Goal: Information Seeking & Learning: Compare options

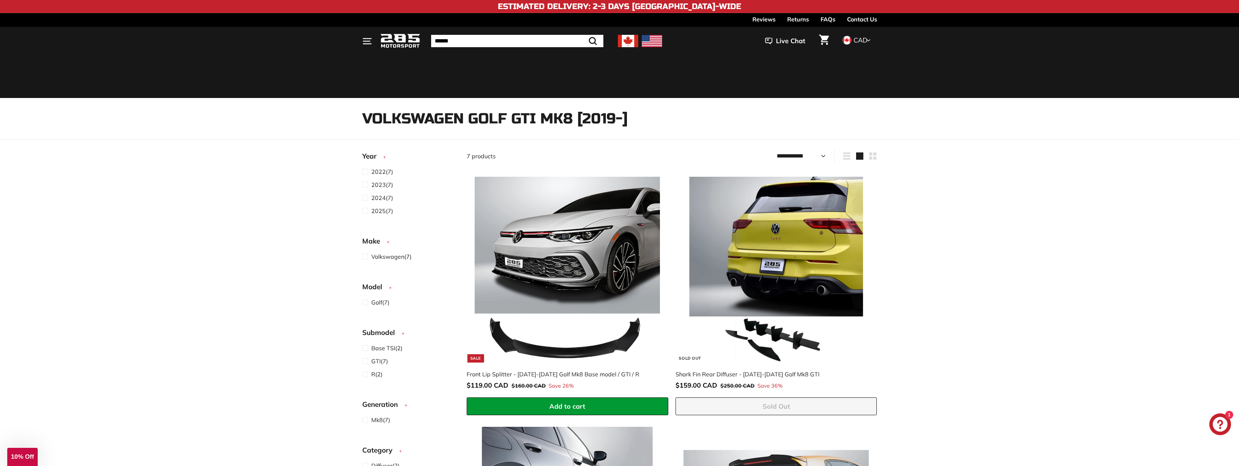
select select "**********"
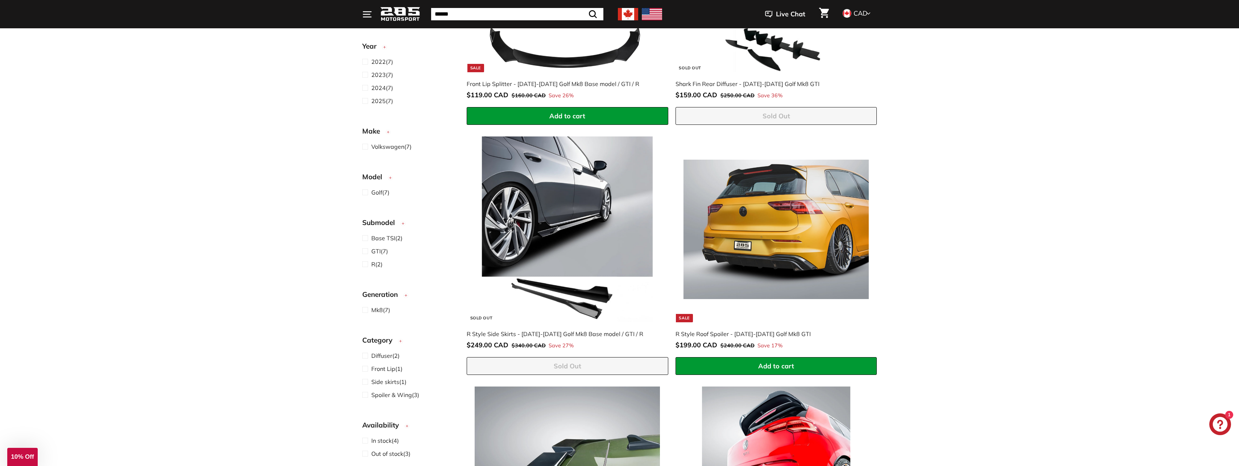
scroll to position [25, 0]
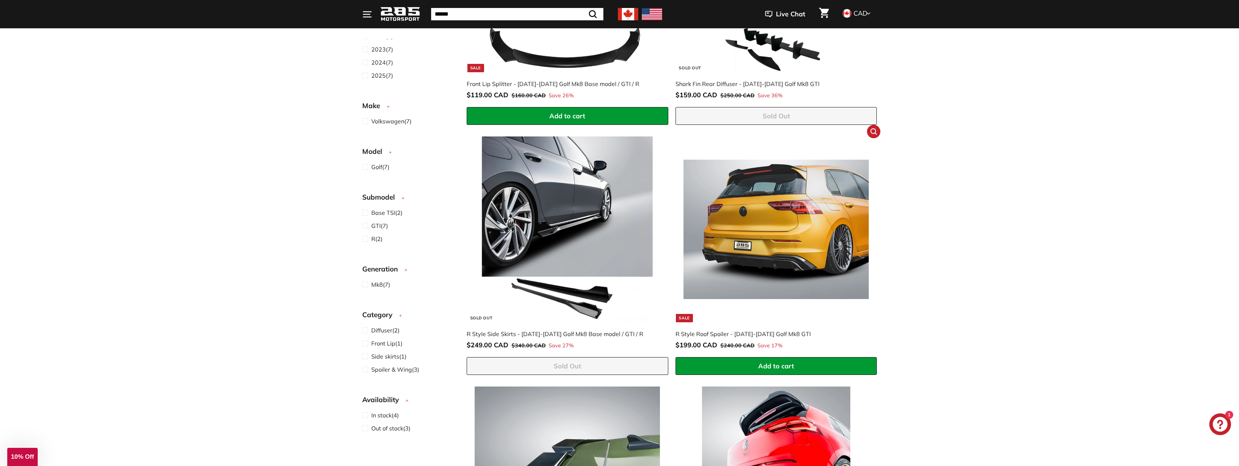
click at [806, 180] on img at bounding box center [775, 228] width 185 height 185
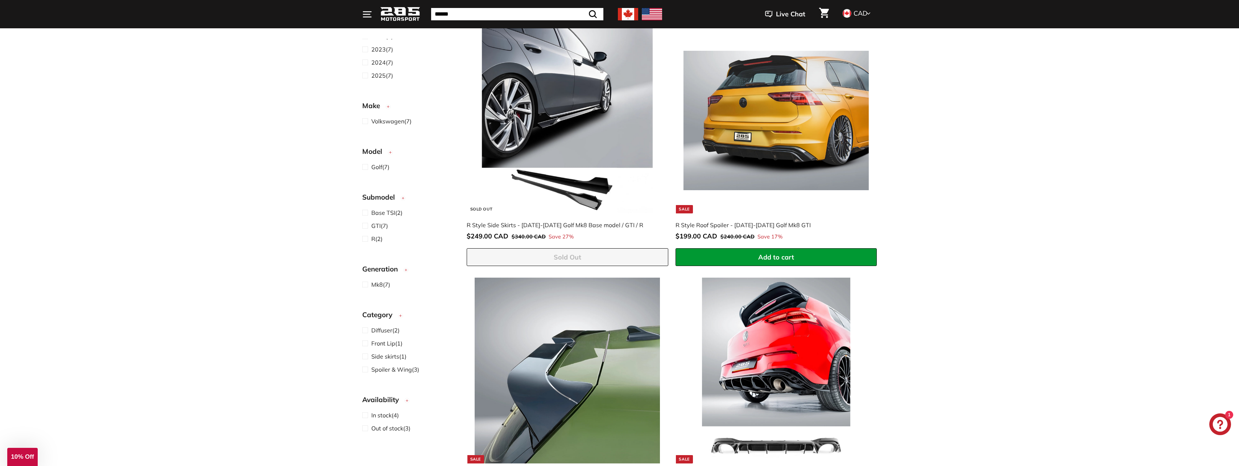
scroll to position [435, 0]
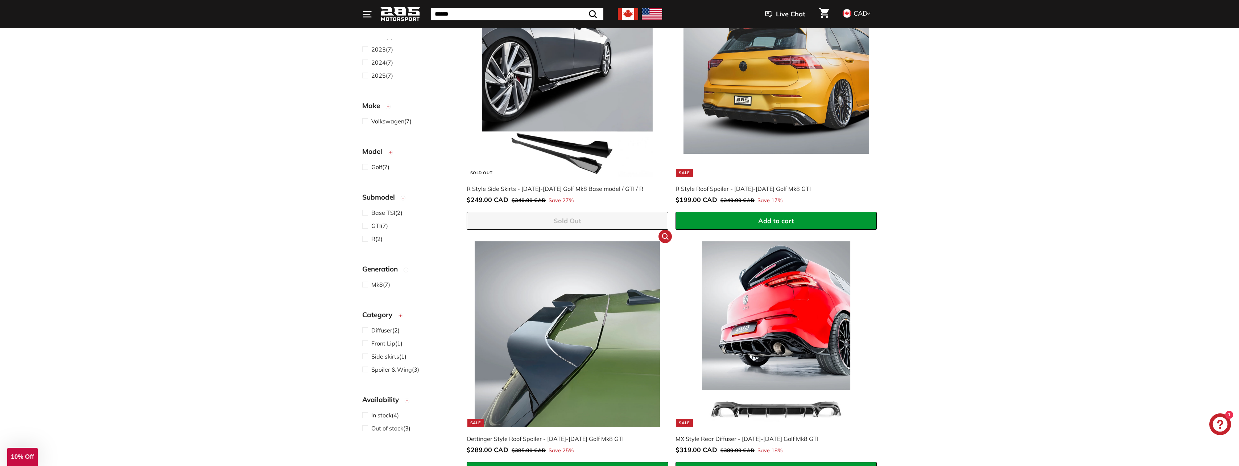
click at [554, 367] on img at bounding box center [567, 333] width 185 height 185
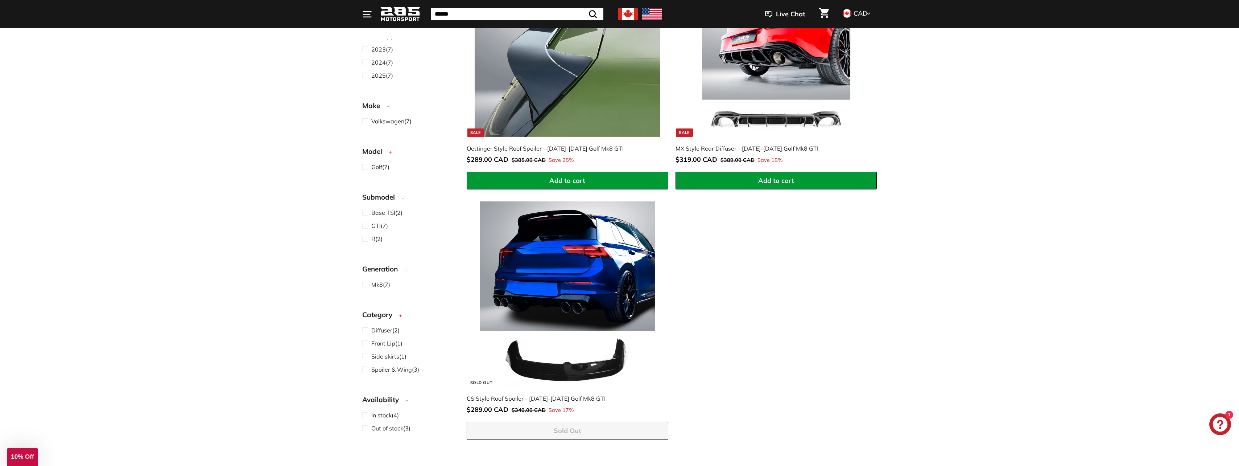
scroll to position [798, 0]
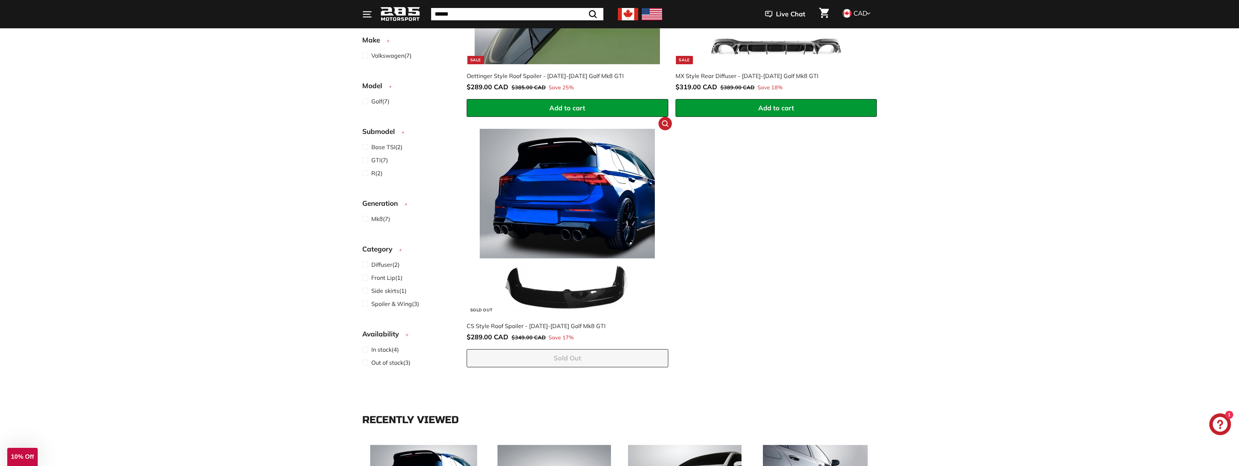
click at [558, 160] on img at bounding box center [567, 221] width 185 height 185
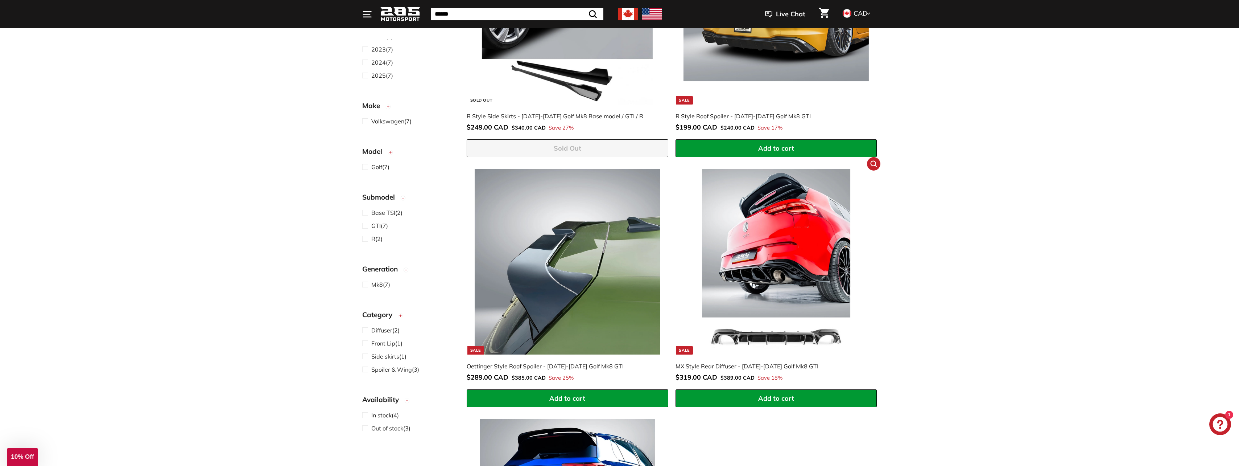
scroll to position [471, 0]
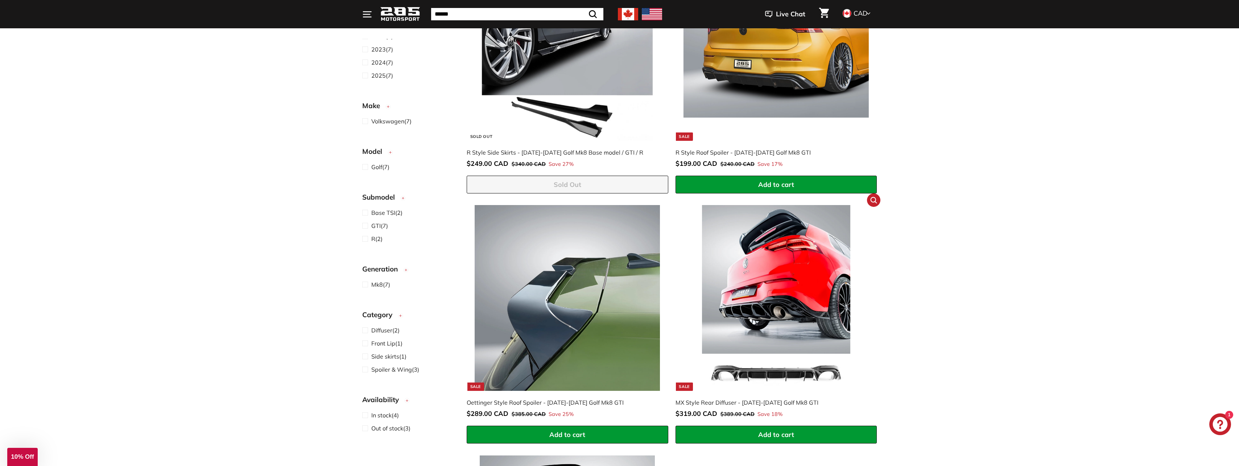
click at [772, 286] on img at bounding box center [775, 297] width 185 height 185
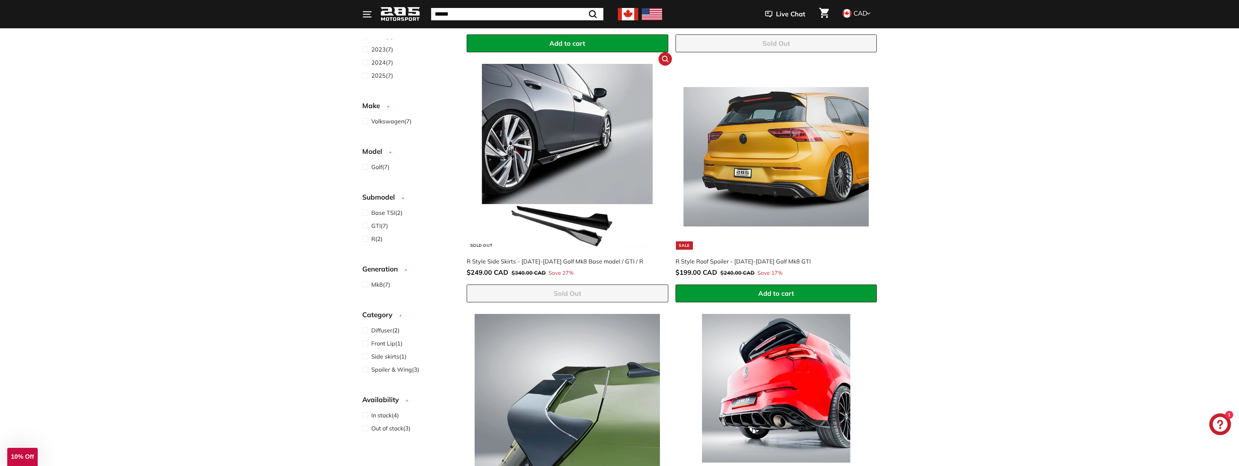
click at [562, 188] on img at bounding box center [567, 156] width 185 height 185
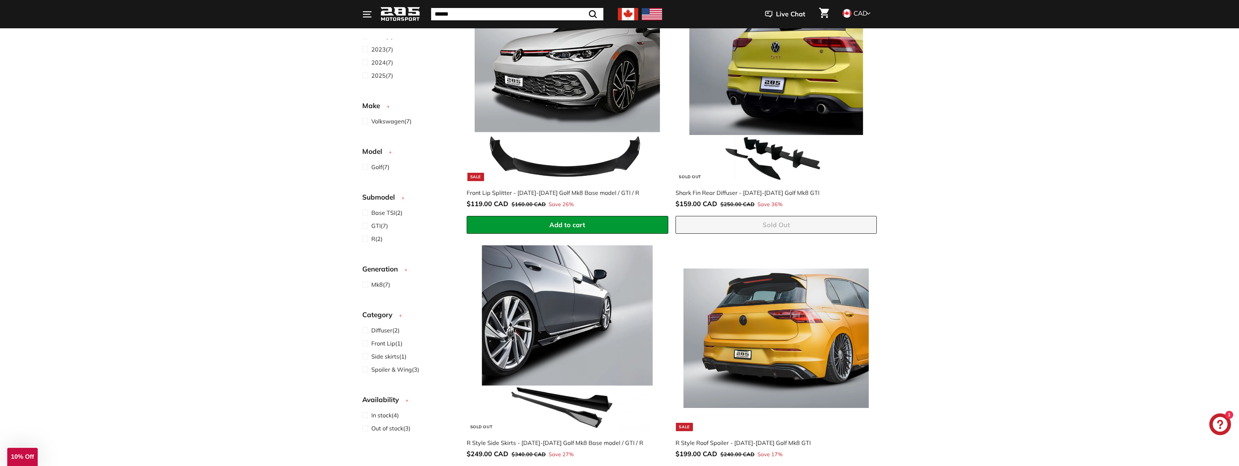
scroll to position [145, 0]
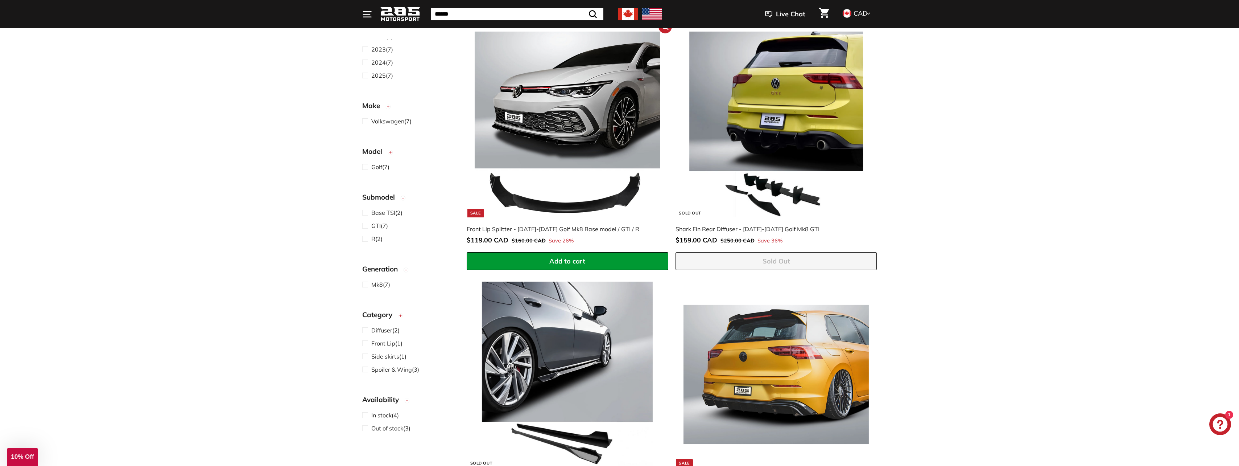
click at [589, 129] on img at bounding box center [567, 124] width 185 height 185
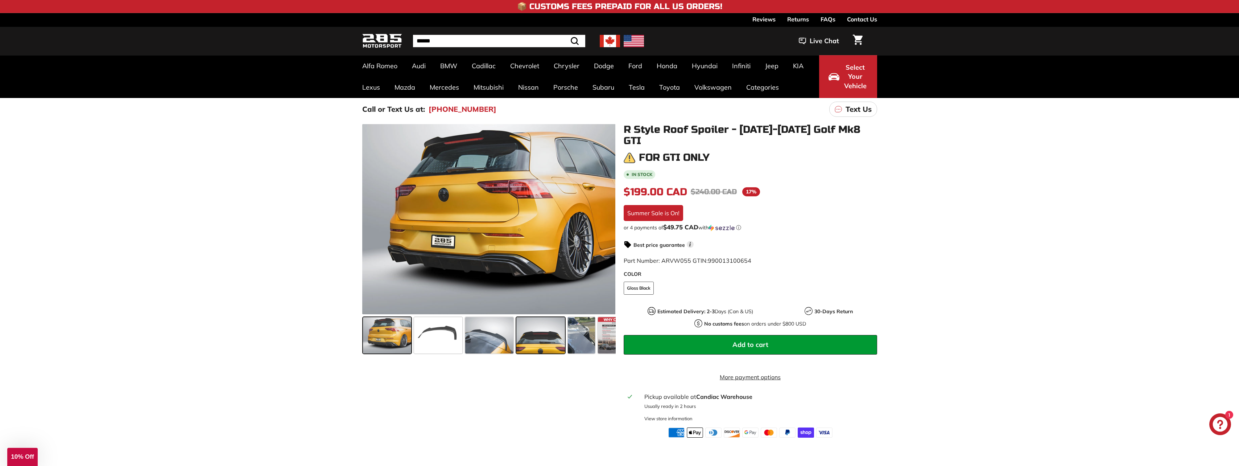
click at [542, 330] on span at bounding box center [540, 335] width 48 height 36
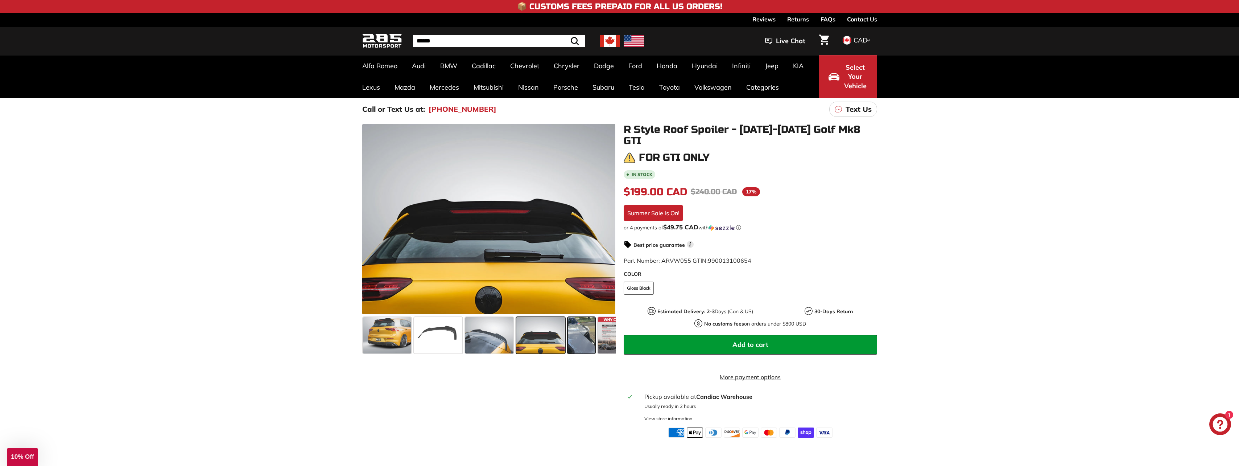
click at [584, 339] on span at bounding box center [581, 335] width 27 height 36
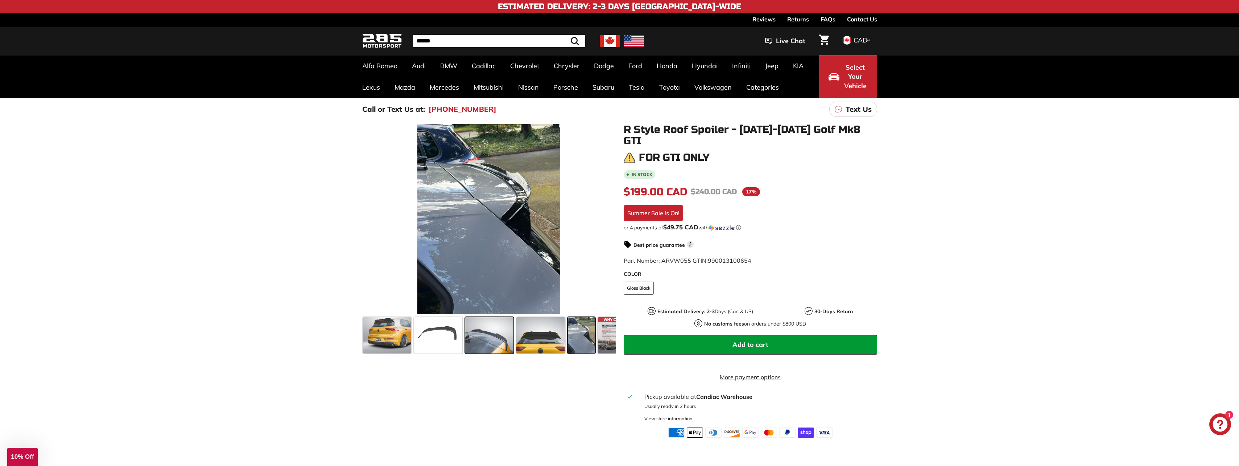
click at [500, 332] on span at bounding box center [489, 335] width 48 height 36
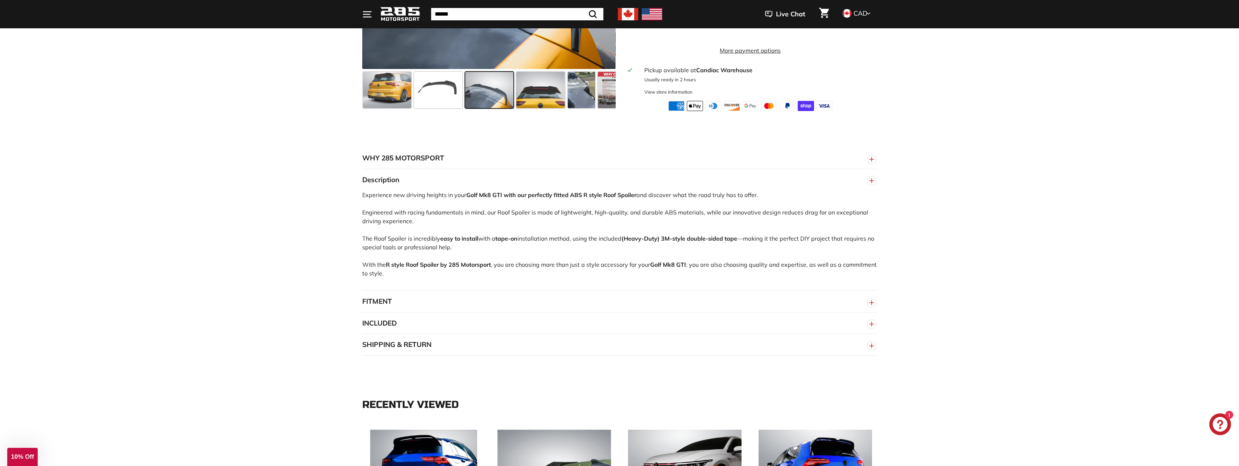
scroll to position [363, 0]
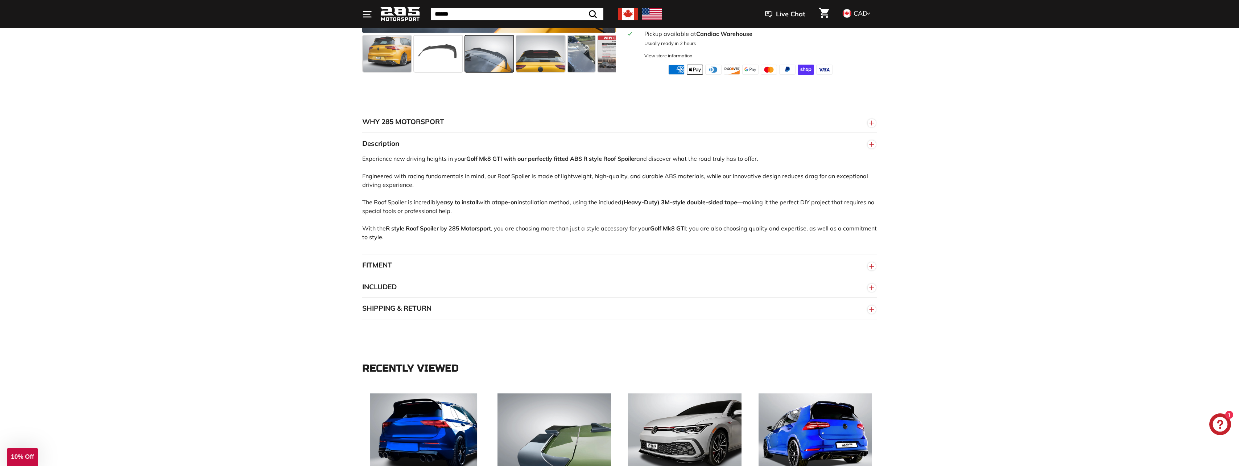
click at [875, 262] on circle "button" at bounding box center [872, 266] width 8 height 8
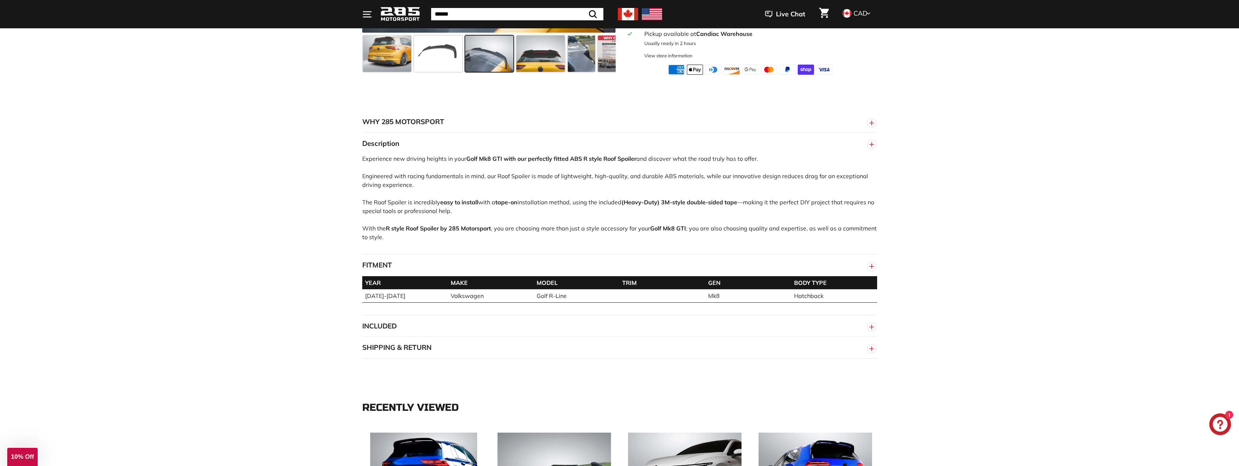
click at [875, 323] on circle "button" at bounding box center [872, 327] width 8 height 8
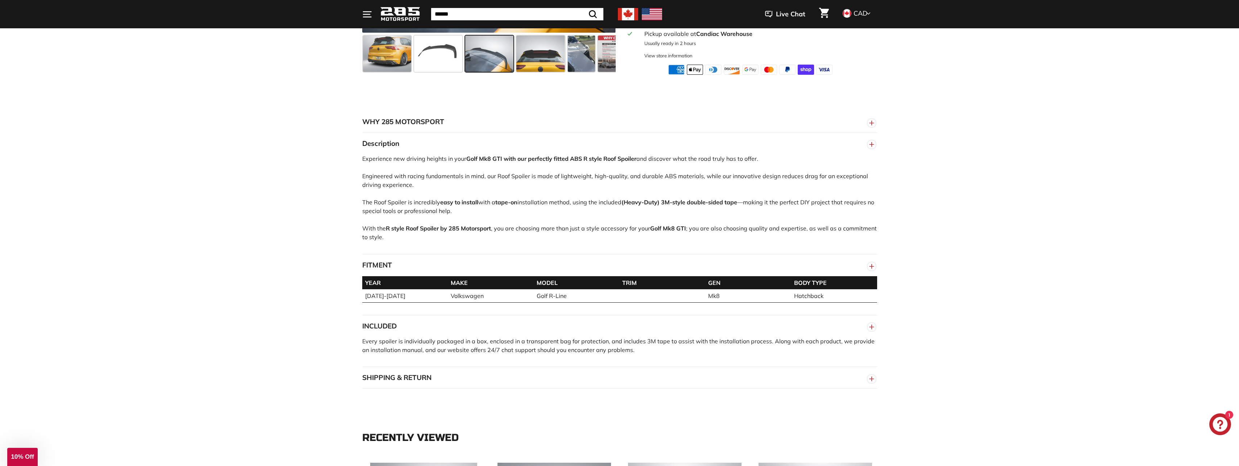
click at [872, 375] on circle "button" at bounding box center [872, 379] width 8 height 8
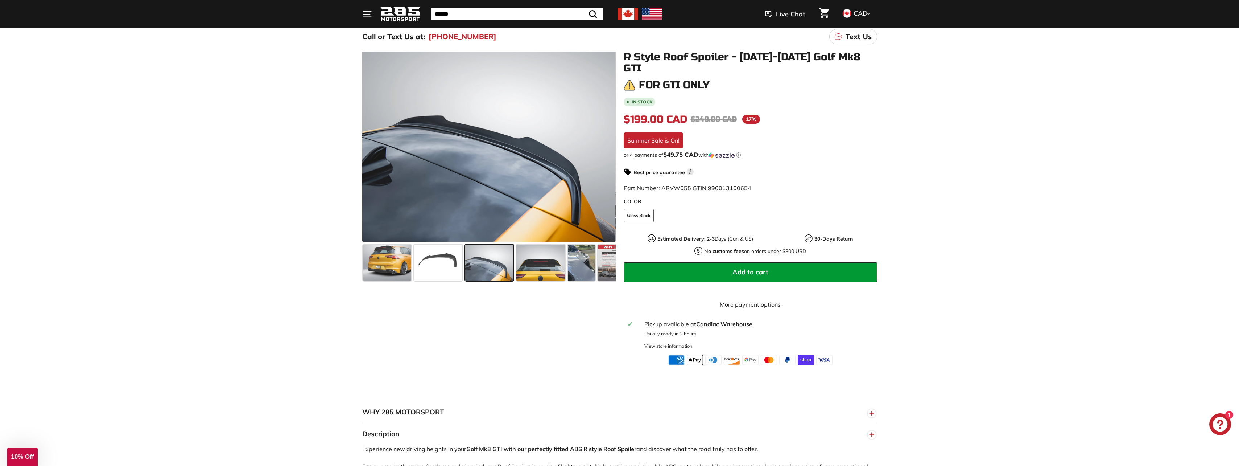
scroll to position [36, 0]
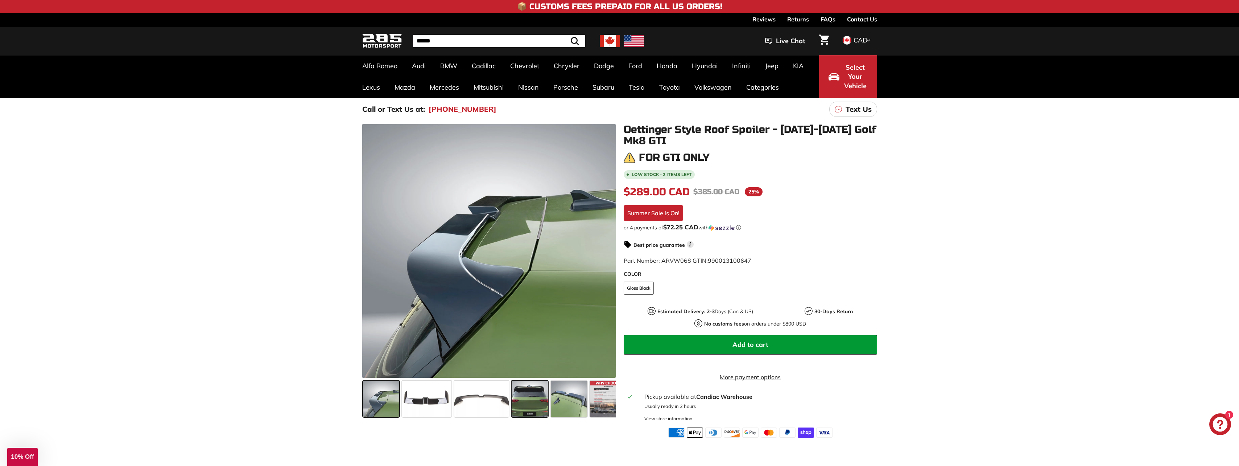
click at [524, 395] on span at bounding box center [530, 398] width 36 height 36
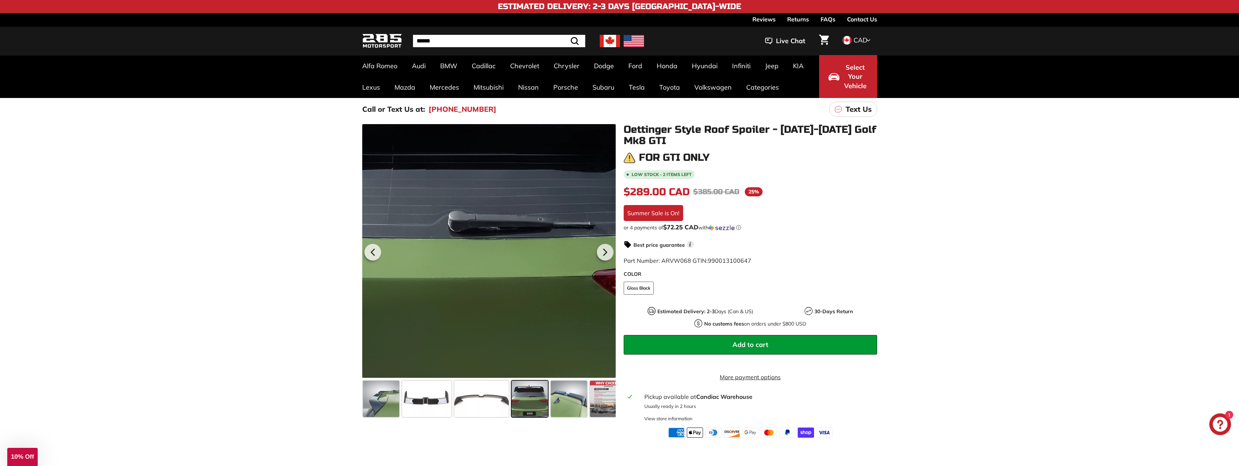
click at [514, 241] on div at bounding box center [488, 250] width 253 height 253
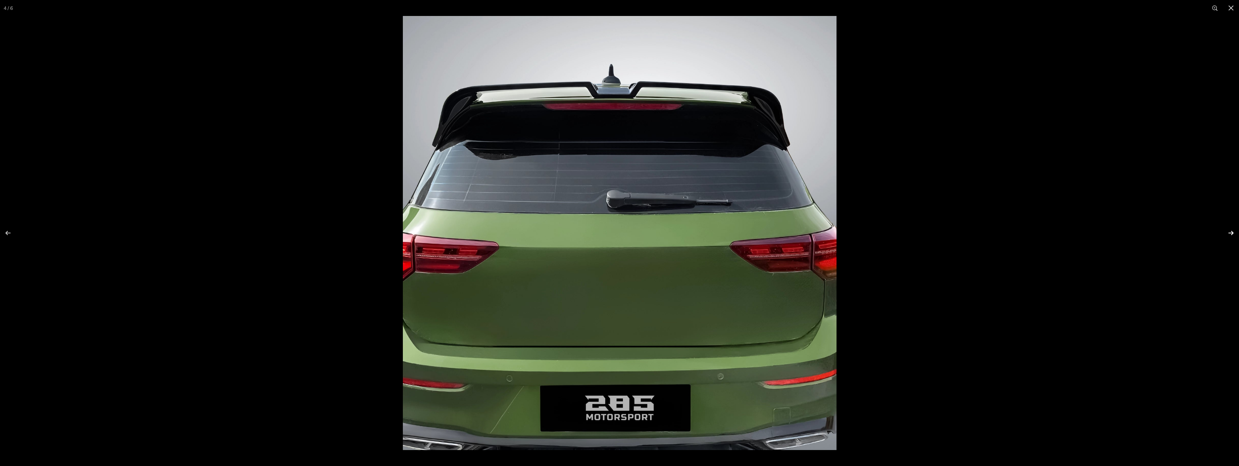
click at [1235, 236] on button at bounding box center [1226, 233] width 25 height 36
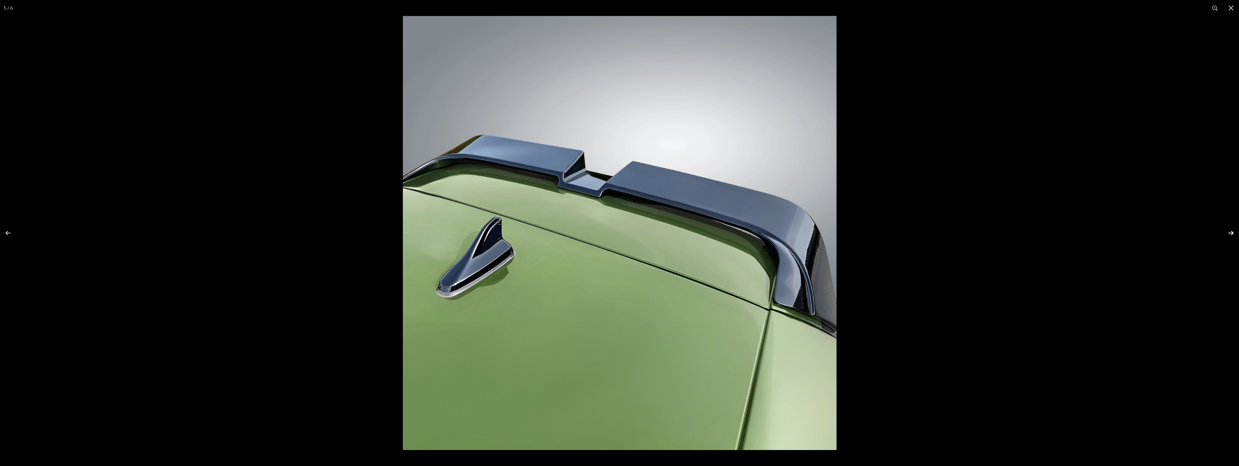
click at [1233, 234] on button at bounding box center [1226, 233] width 25 height 36
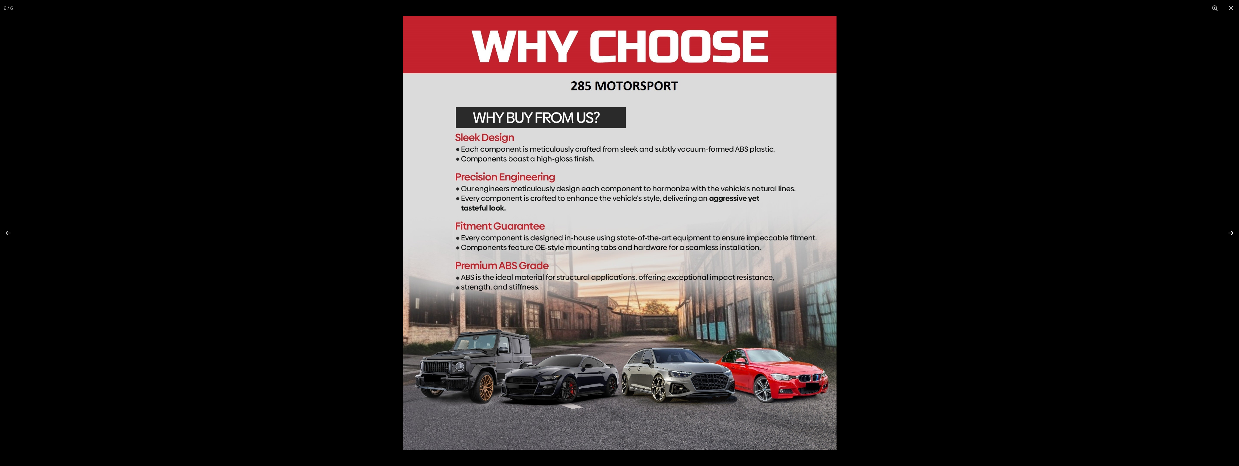
click at [1233, 234] on button at bounding box center [1226, 233] width 25 height 36
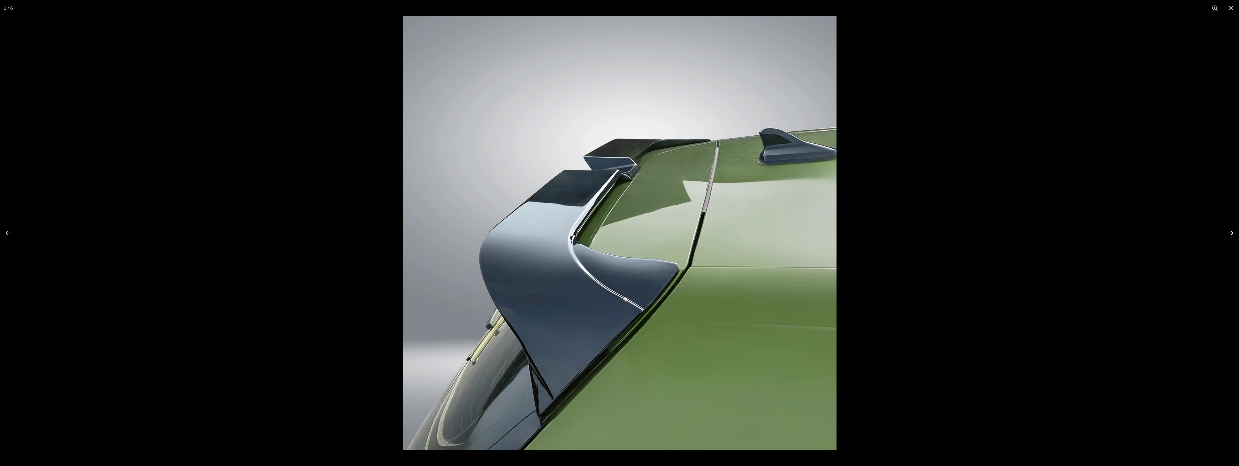
click at [1233, 233] on button at bounding box center [1226, 233] width 25 height 36
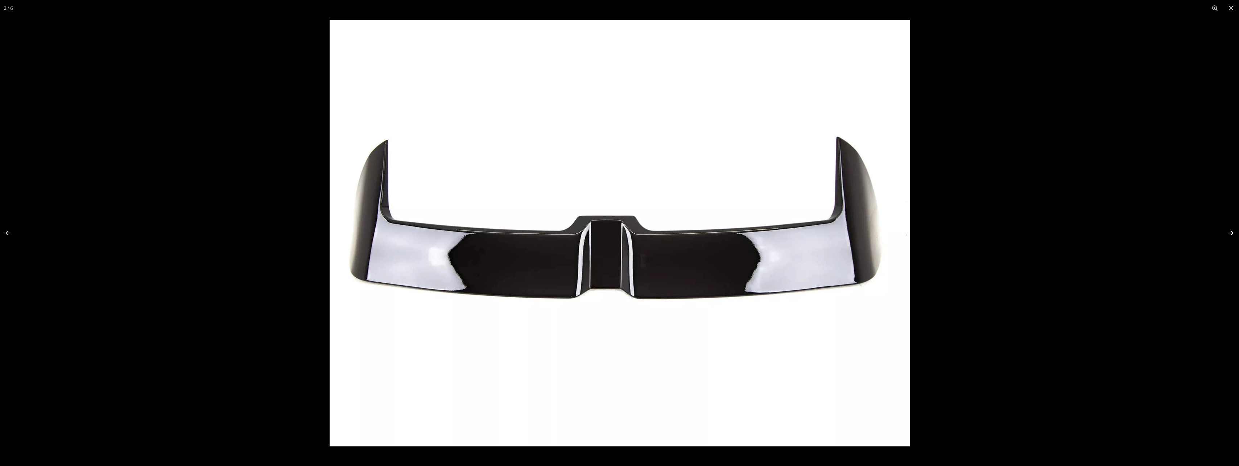
click at [1233, 233] on button at bounding box center [1226, 233] width 25 height 36
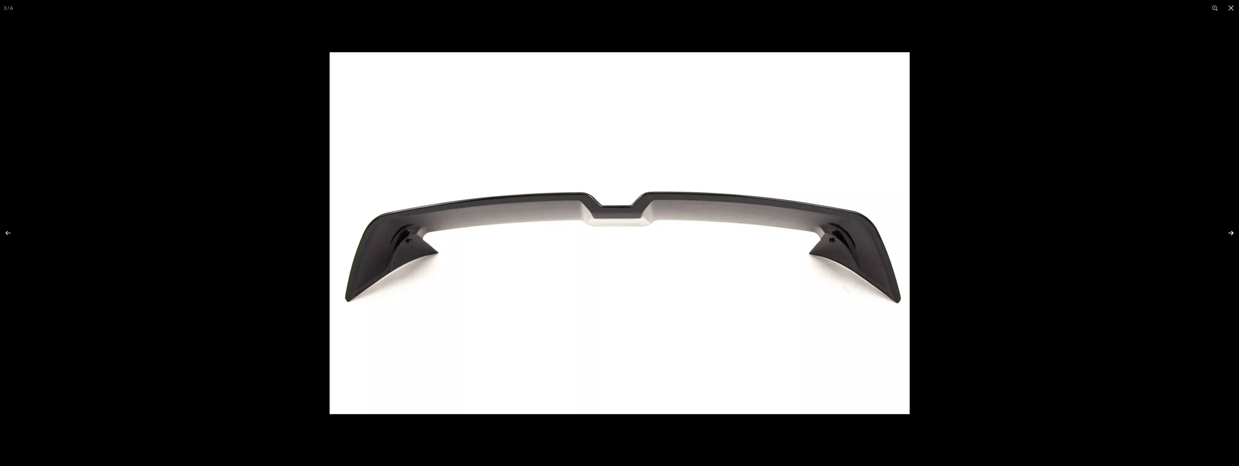
click at [1233, 233] on button at bounding box center [1226, 233] width 25 height 36
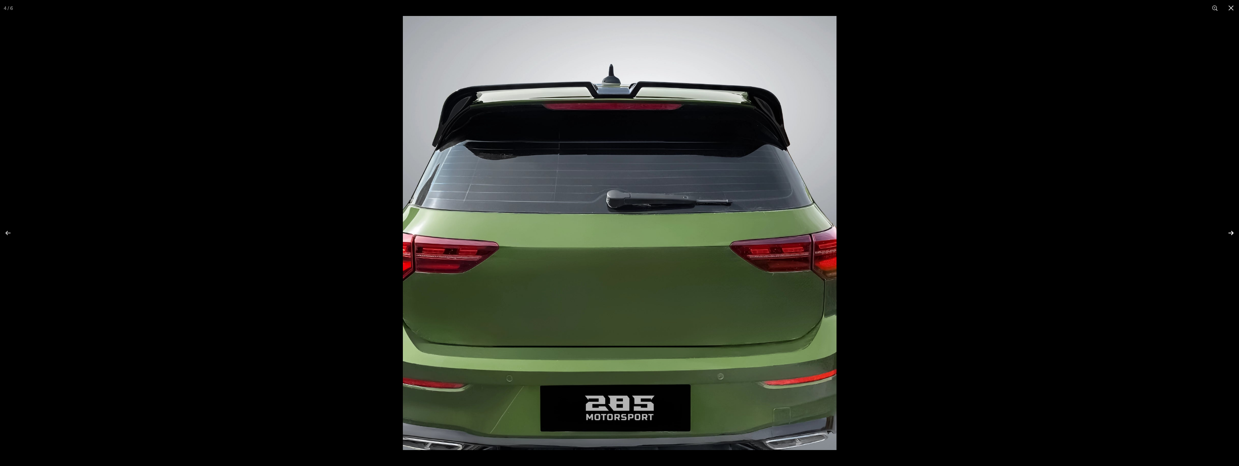
click at [1233, 233] on button at bounding box center [1226, 233] width 25 height 36
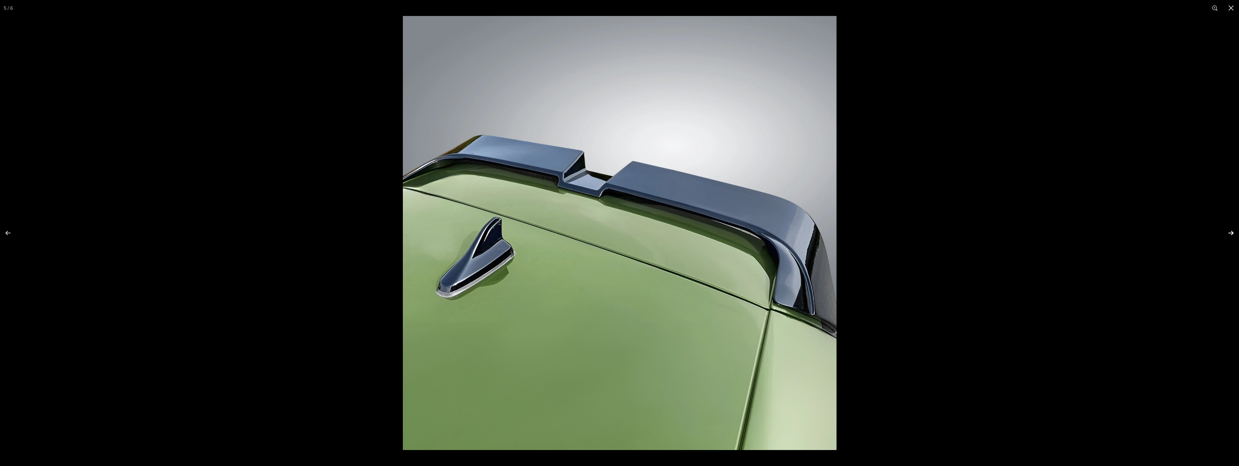
click at [1233, 233] on button at bounding box center [1226, 233] width 25 height 36
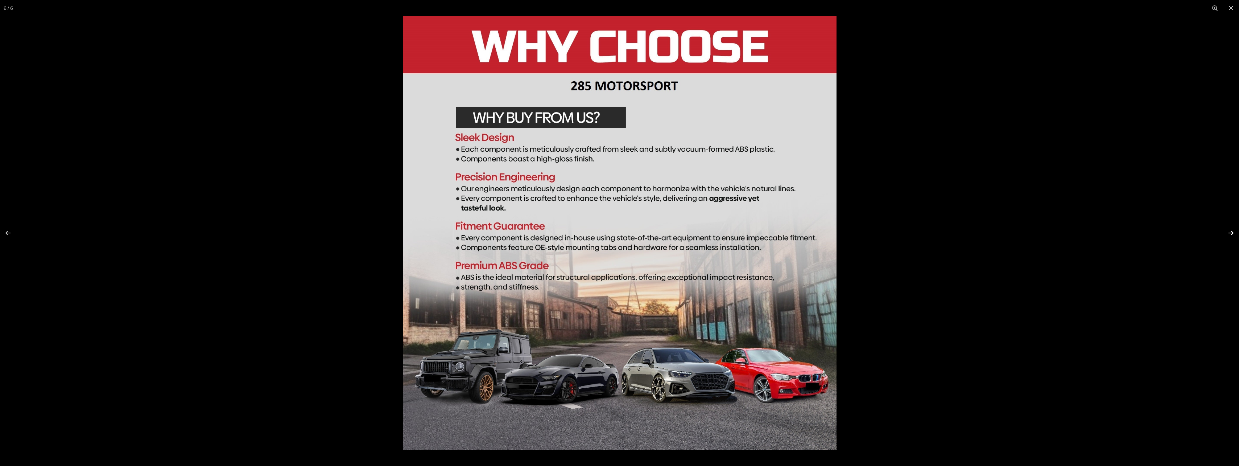
click at [1233, 233] on button at bounding box center [1226, 233] width 25 height 36
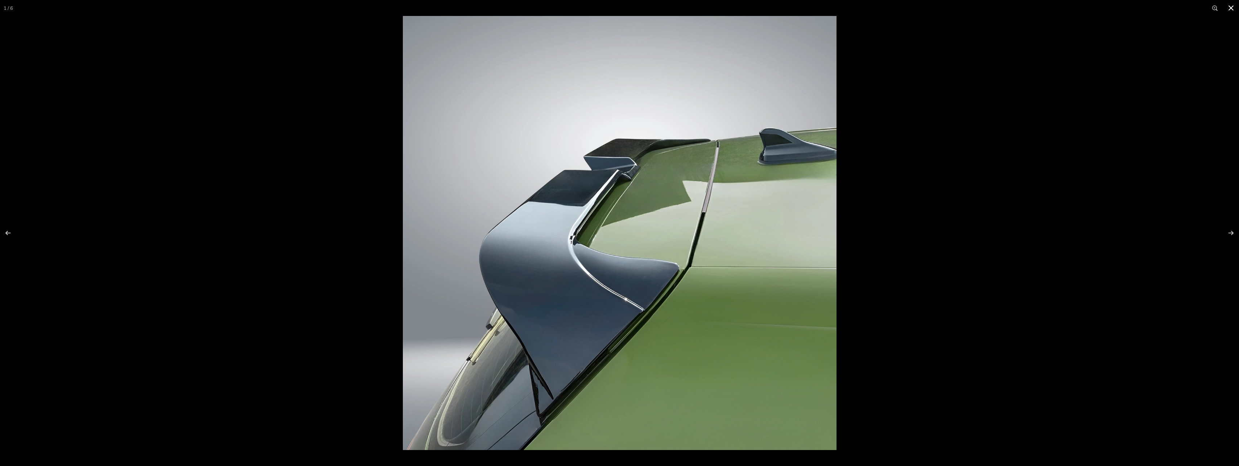
click at [1234, 8] on button at bounding box center [1231, 8] width 16 height 16
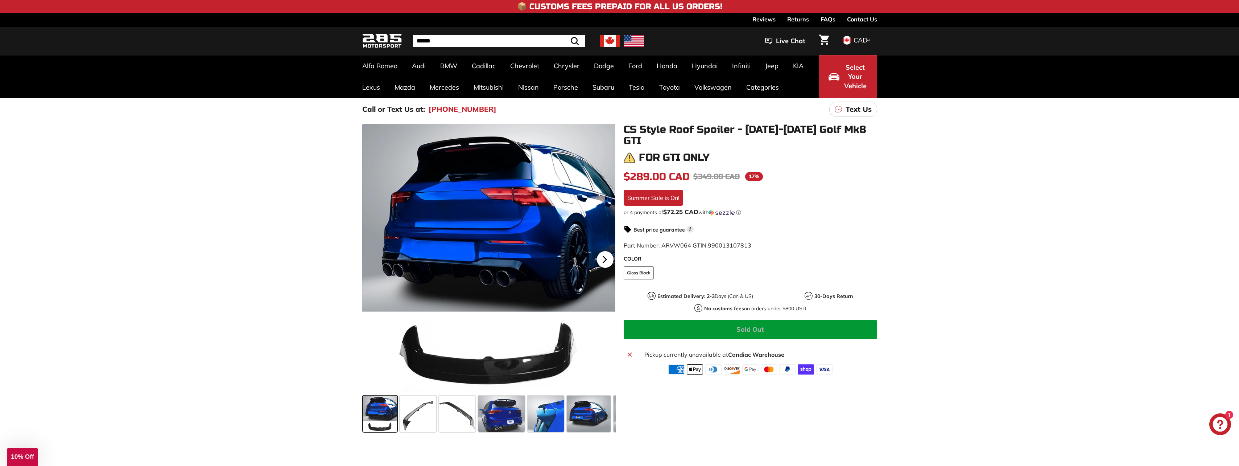
click at [606, 258] on icon at bounding box center [604, 259] width 17 height 17
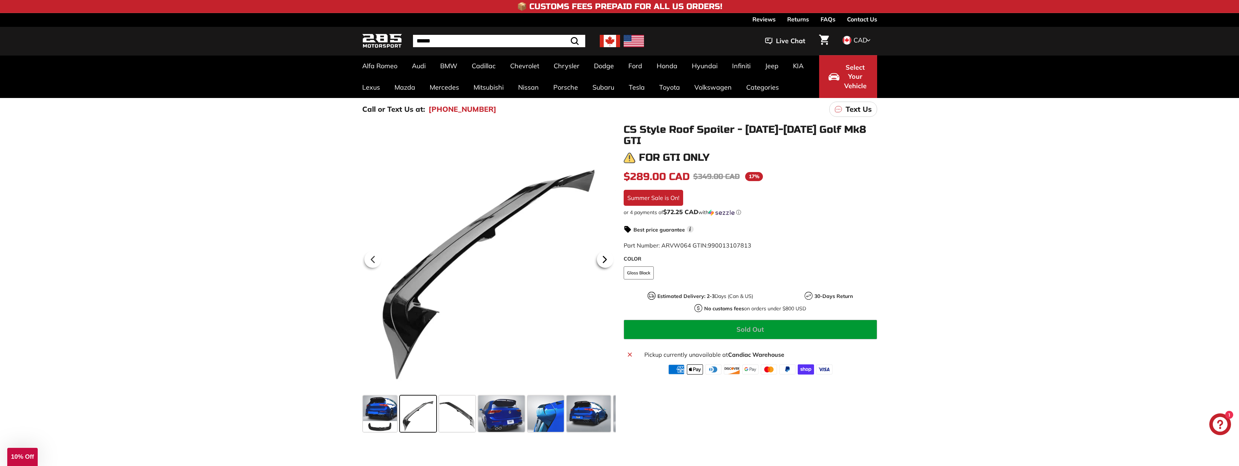
click at [606, 258] on icon at bounding box center [604, 259] width 17 height 17
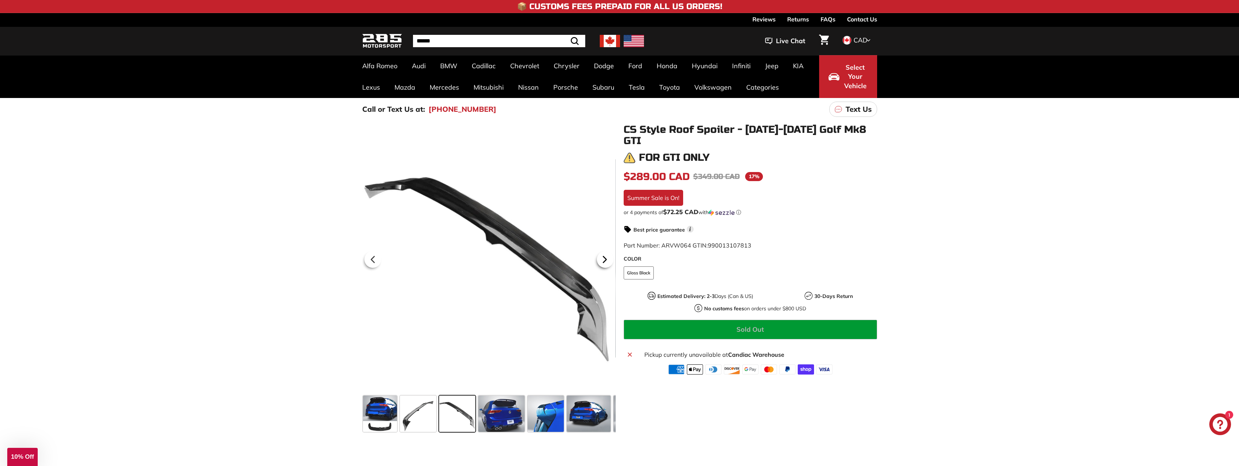
click at [606, 258] on icon at bounding box center [604, 259] width 17 height 17
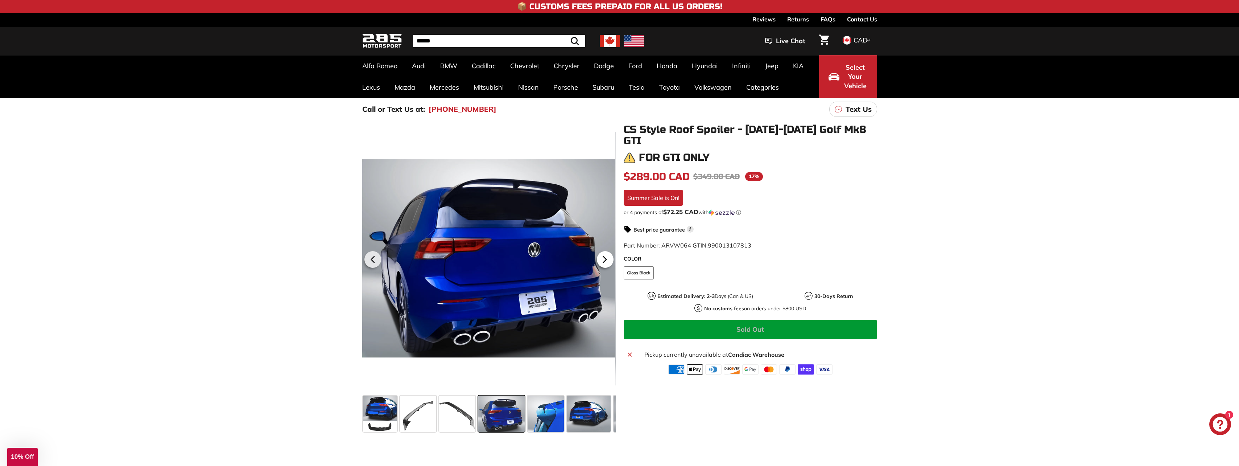
click at [606, 258] on icon at bounding box center [604, 259] width 17 height 17
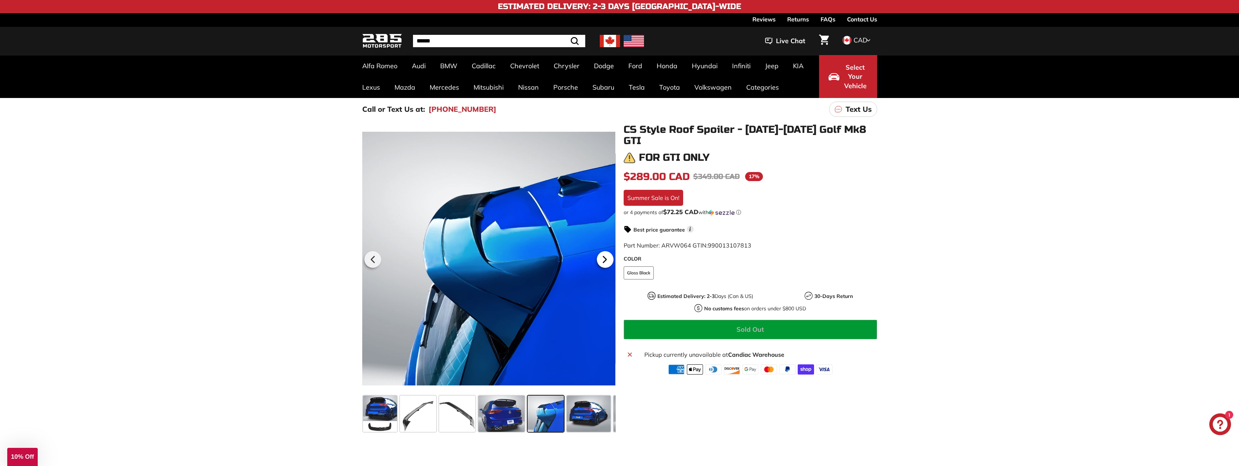
click at [606, 258] on icon at bounding box center [604, 259] width 17 height 17
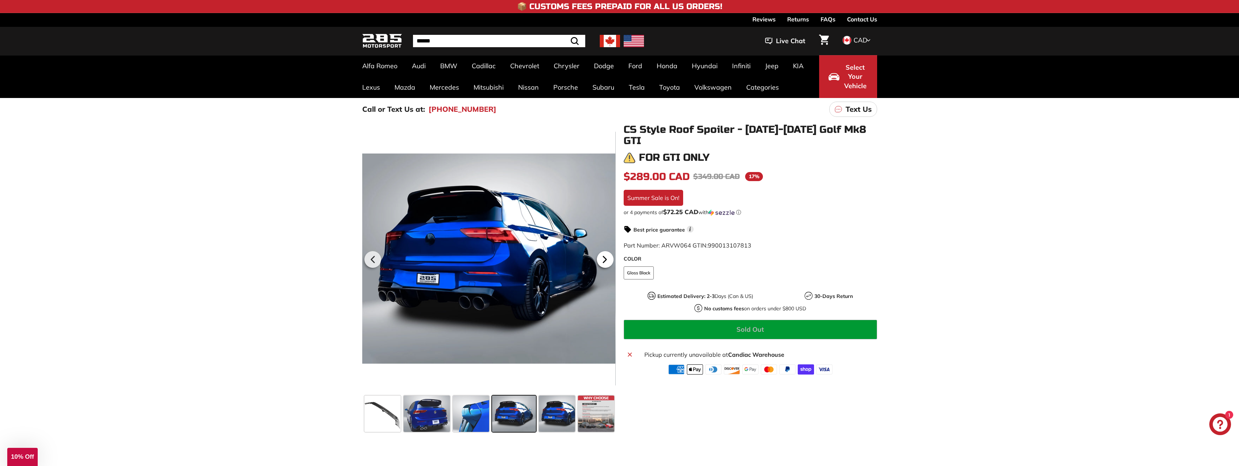
click at [606, 258] on icon at bounding box center [604, 259] width 17 height 17
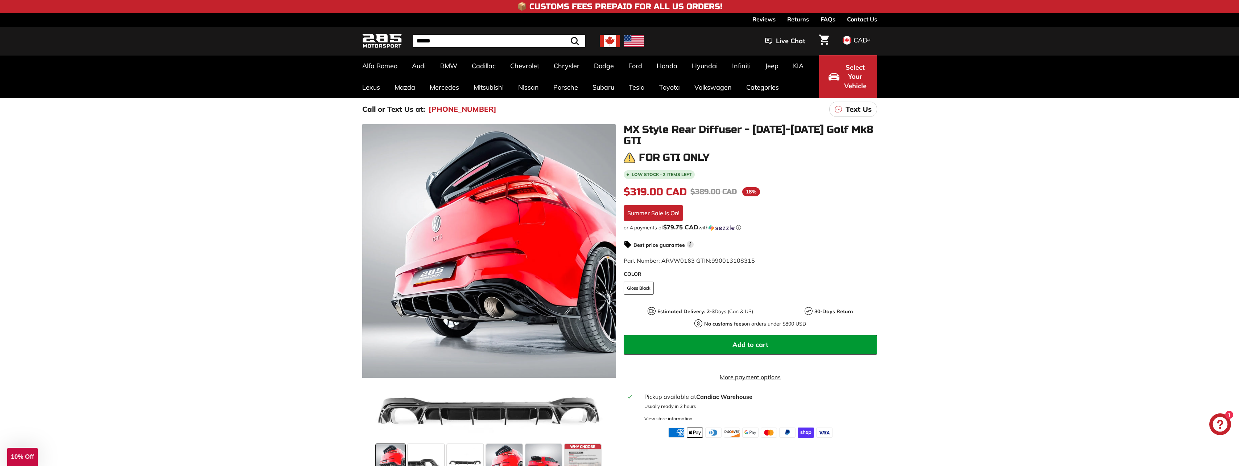
scroll to position [73, 0]
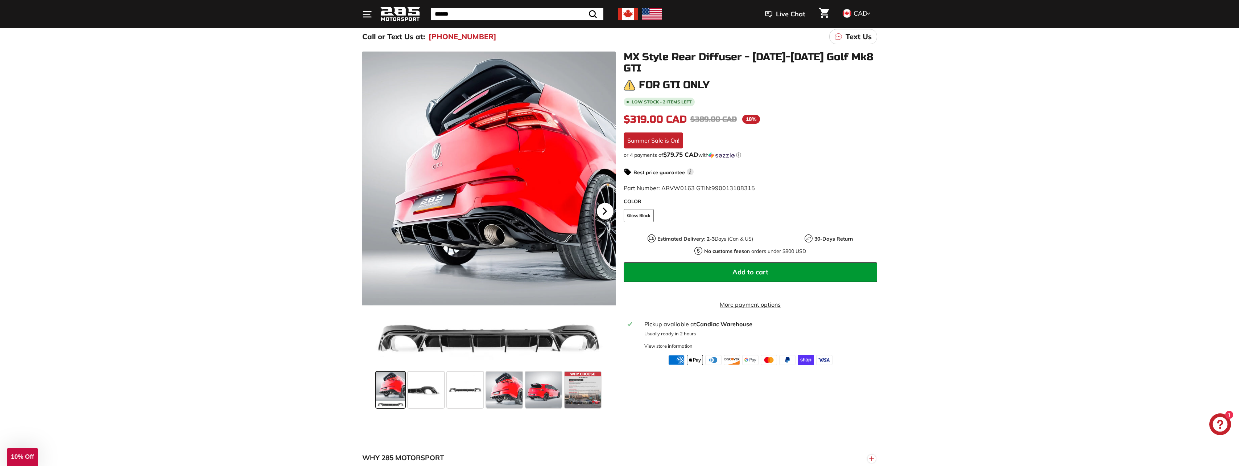
click at [605, 212] on icon at bounding box center [604, 211] width 17 height 17
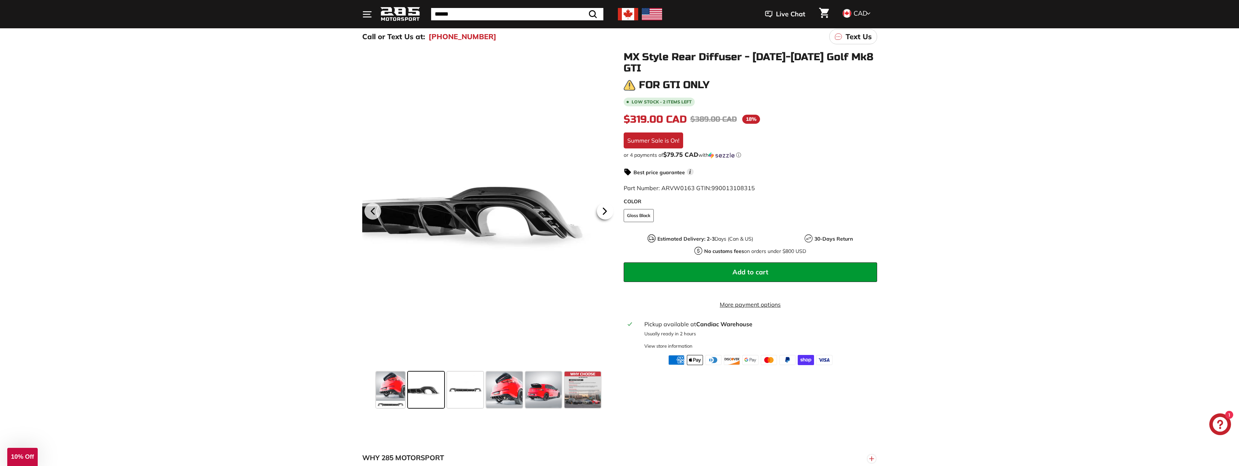
click at [605, 212] on icon at bounding box center [604, 211] width 17 height 17
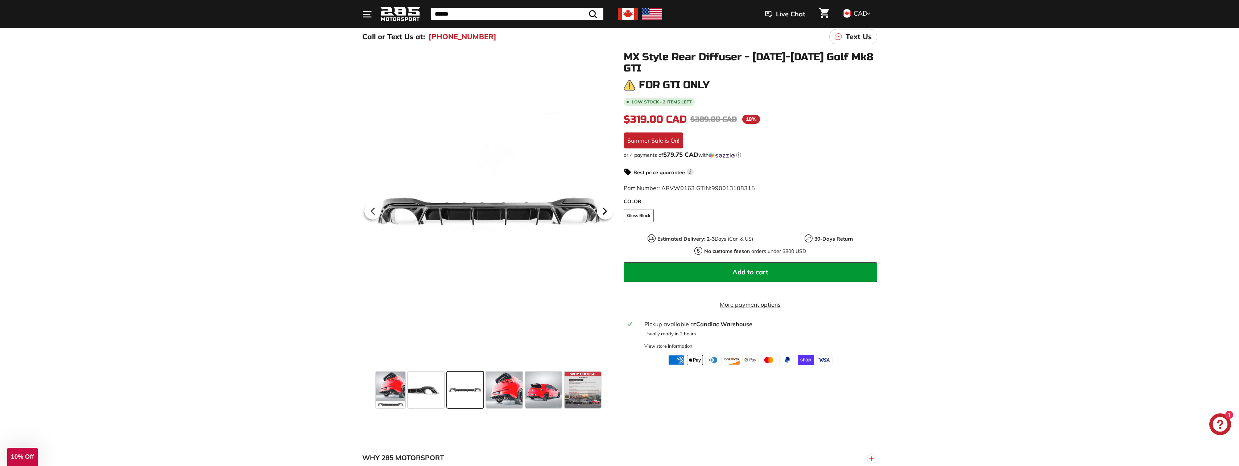
click at [605, 212] on icon at bounding box center [604, 211] width 17 height 17
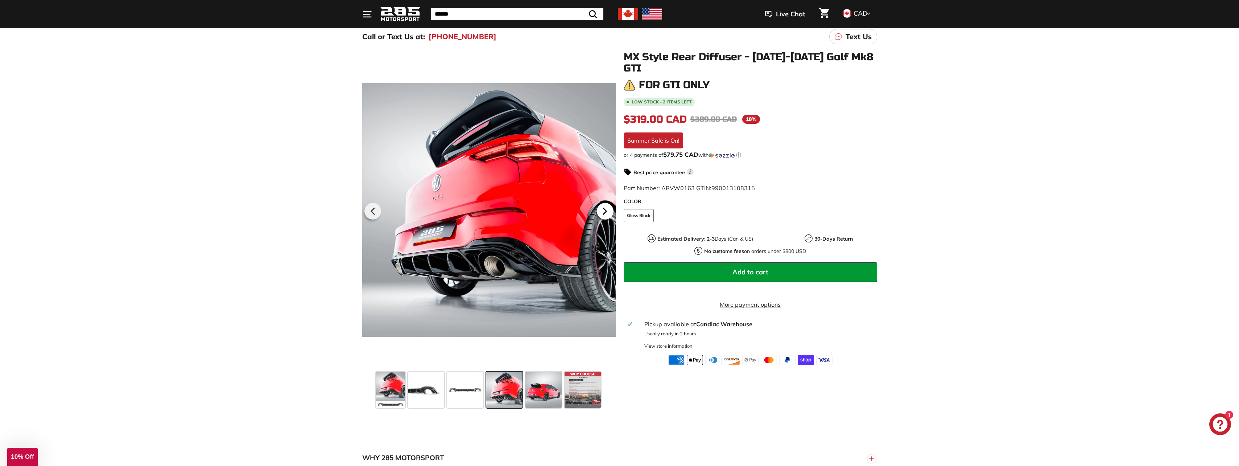
click at [605, 212] on icon at bounding box center [604, 211] width 17 height 17
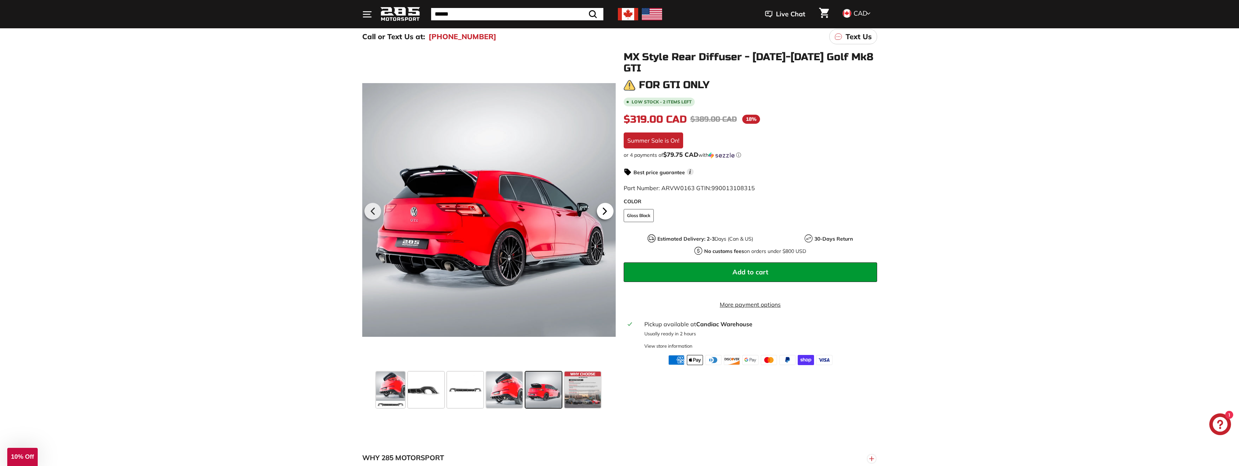
click at [606, 212] on icon at bounding box center [604, 211] width 17 height 17
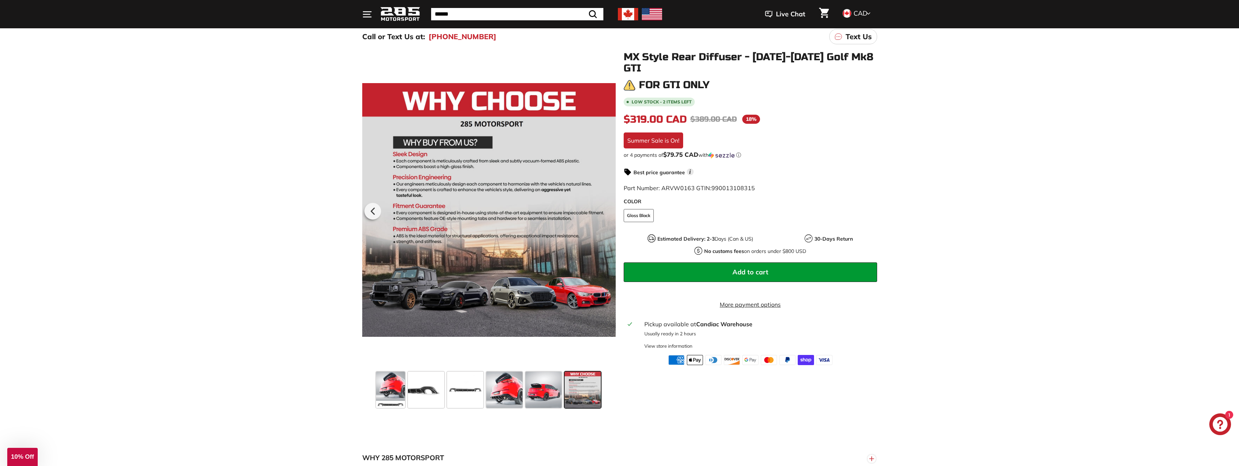
click at [606, 212] on div at bounding box center [488, 209] width 253 height 317
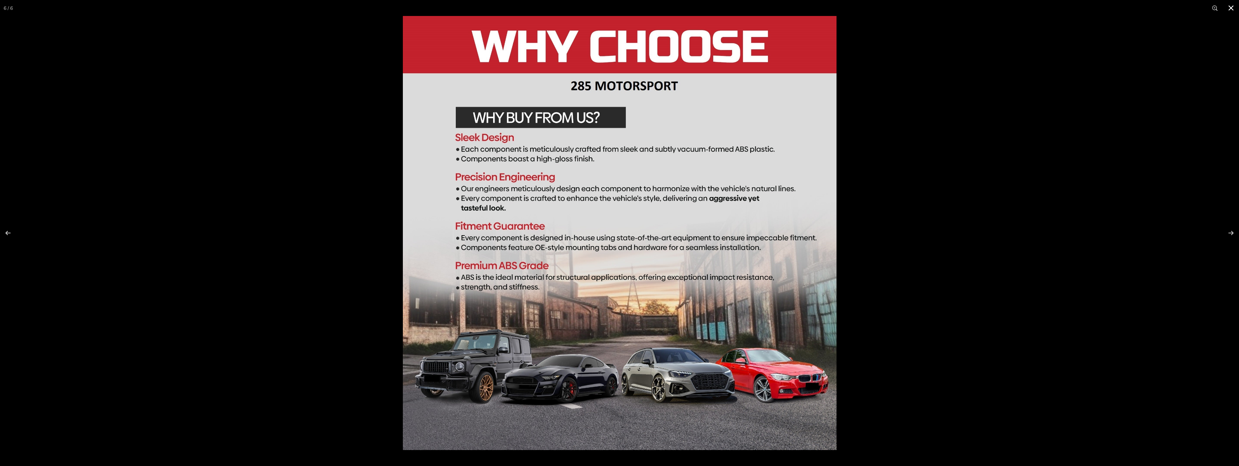
click at [1231, 12] on button at bounding box center [1231, 8] width 16 height 16
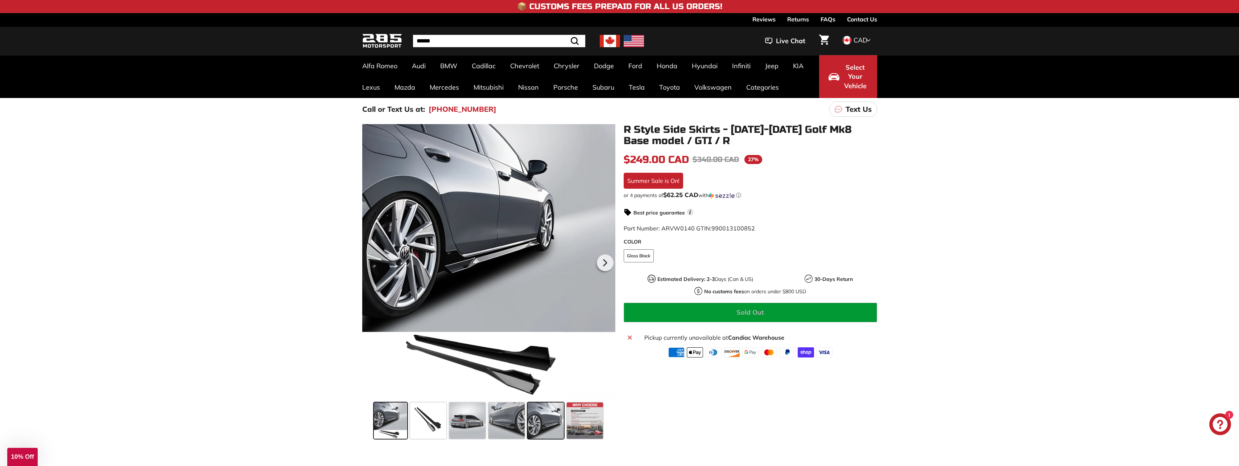
click at [544, 423] on span at bounding box center [546, 420] width 36 height 36
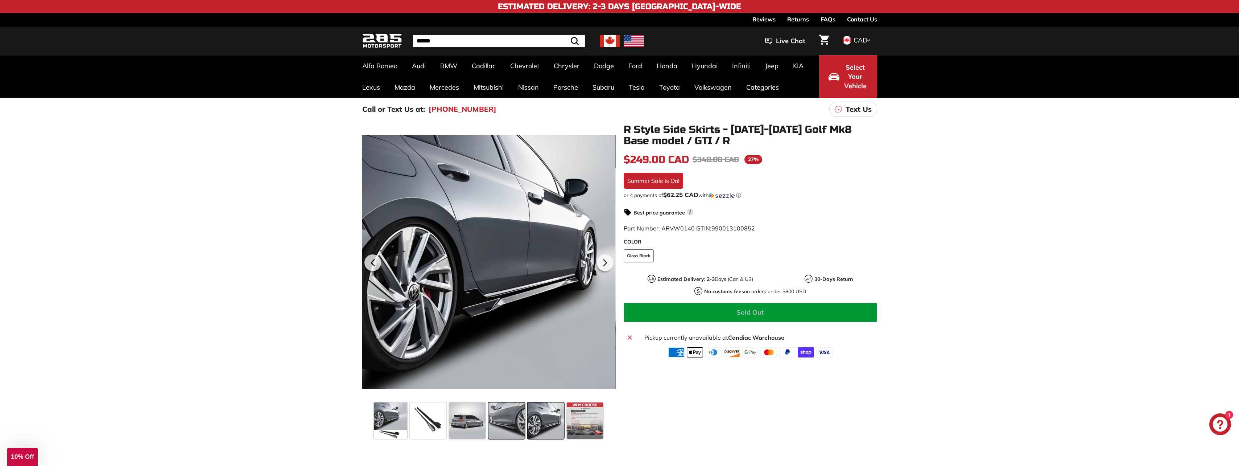
click at [507, 408] on span at bounding box center [506, 420] width 36 height 36
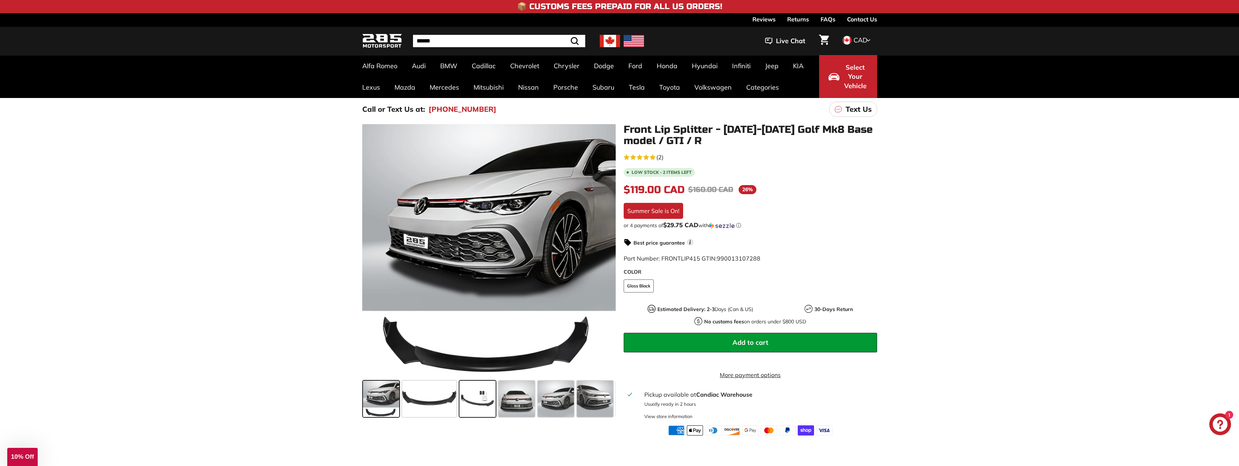
click at [475, 394] on span at bounding box center [477, 398] width 36 height 36
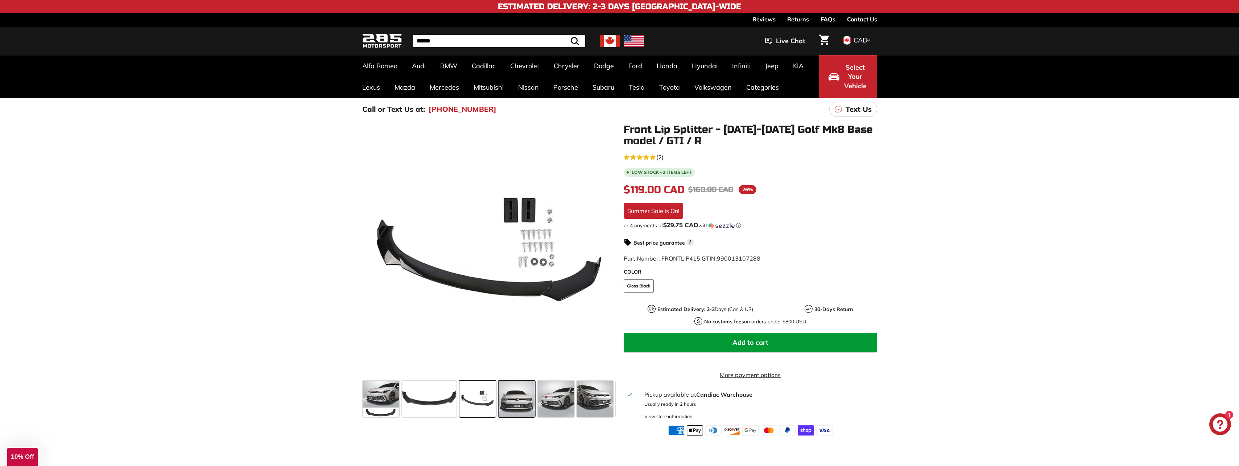
click at [525, 399] on span at bounding box center [517, 398] width 36 height 36
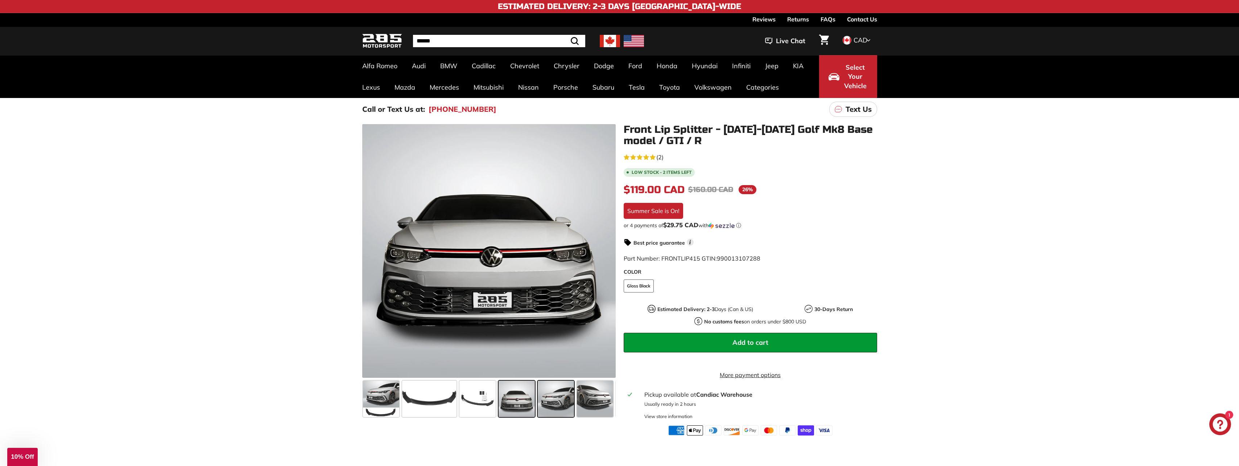
click at [565, 392] on span at bounding box center [556, 398] width 36 height 36
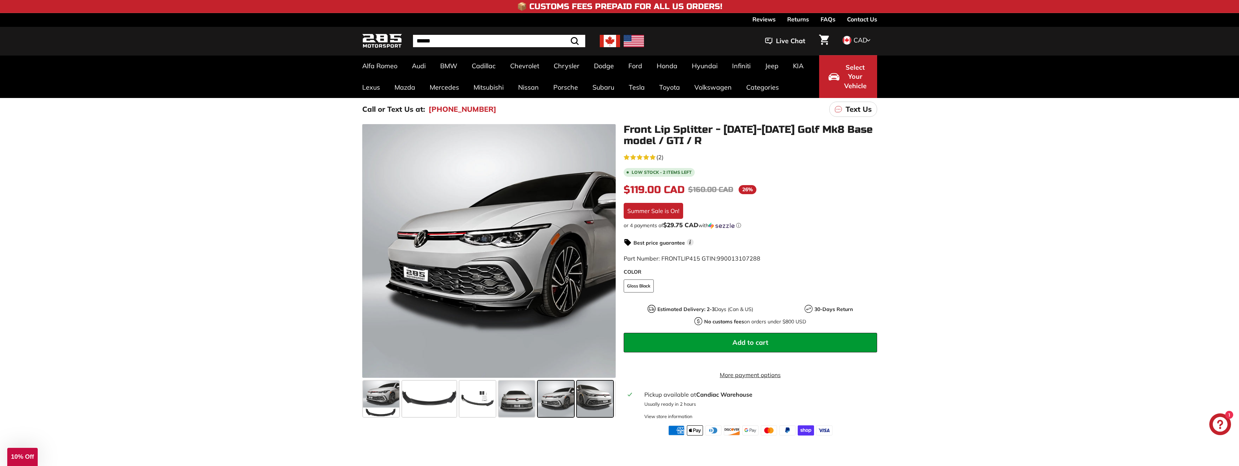
click at [600, 400] on span at bounding box center [595, 398] width 36 height 36
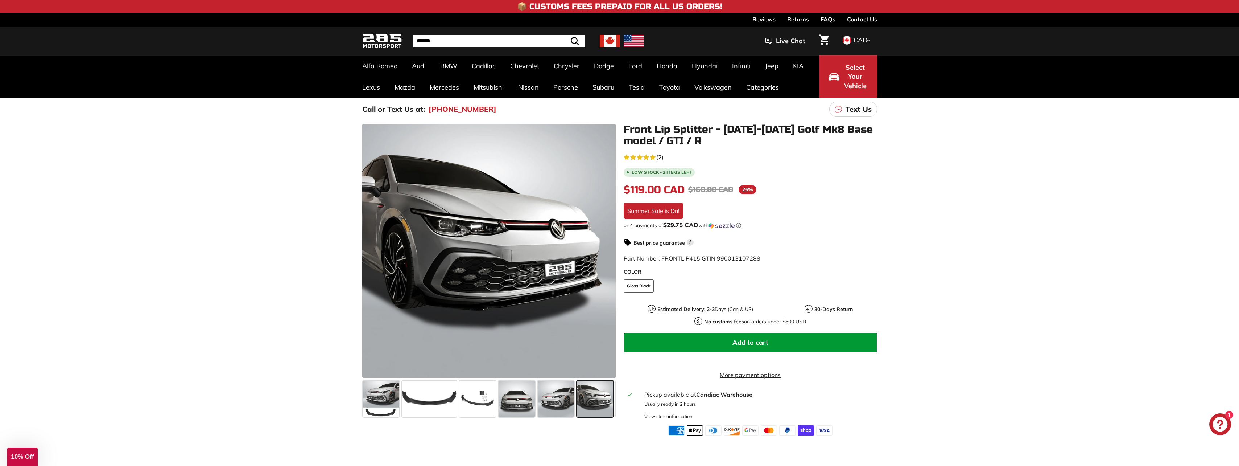
scroll to position [0, 38]
